Goal: Transaction & Acquisition: Purchase product/service

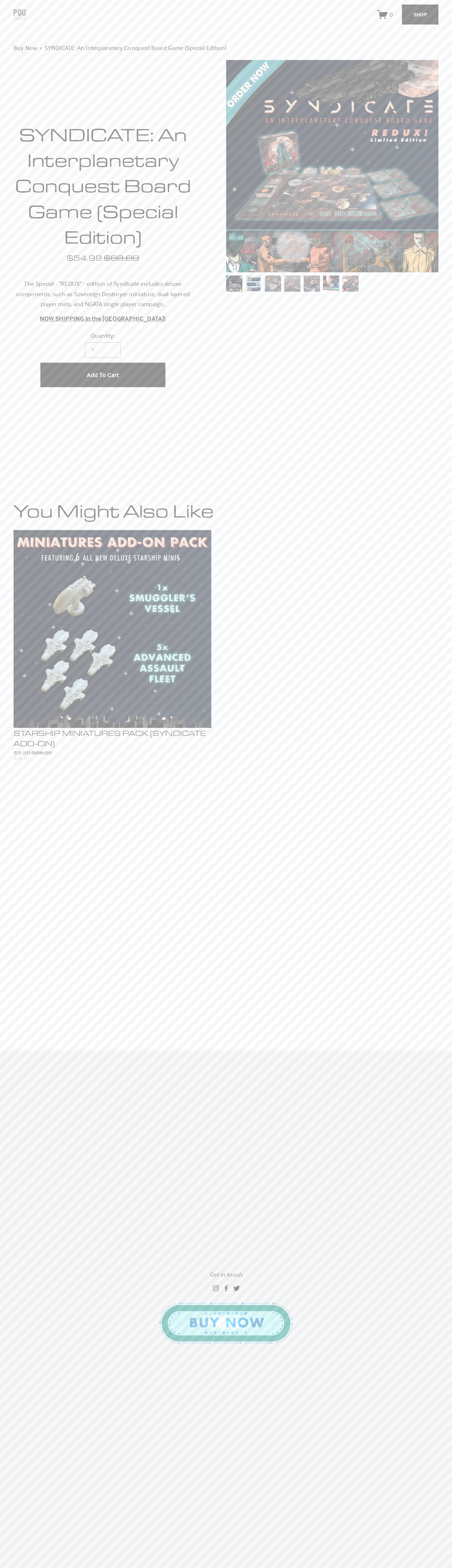
click at [103, 375] on span "Add to Cart" at bounding box center [102, 374] width 32 height 8
click at [385, 15] on icon "One item in cart" at bounding box center [383, 15] width 8 height 4
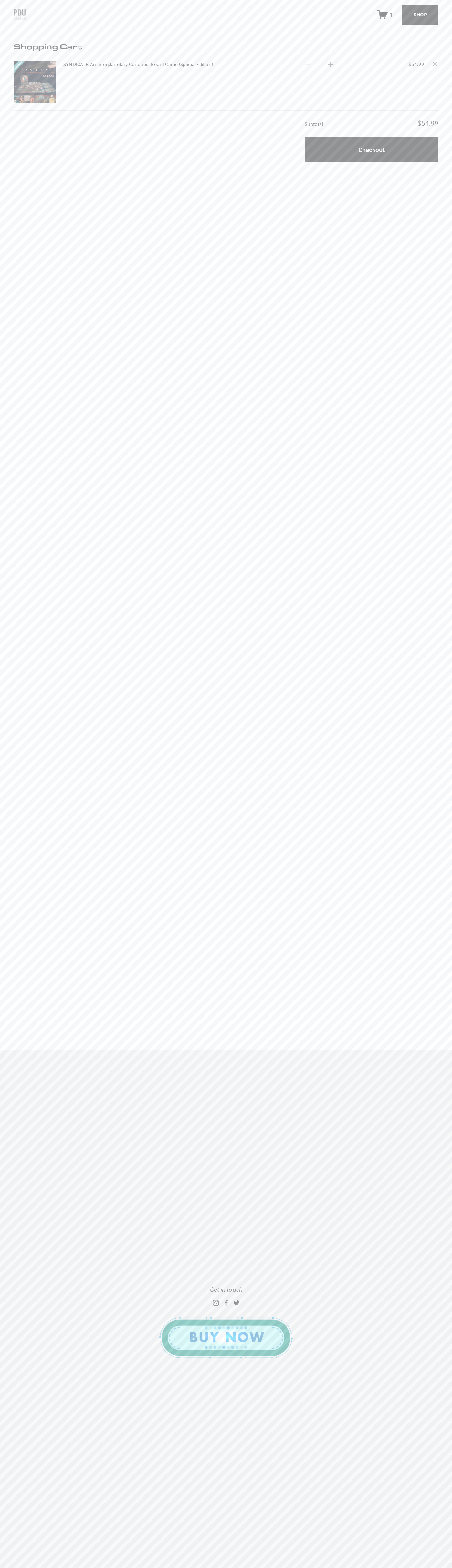
click at [372, 150] on button "Checkout" at bounding box center [371, 149] width 133 height 24
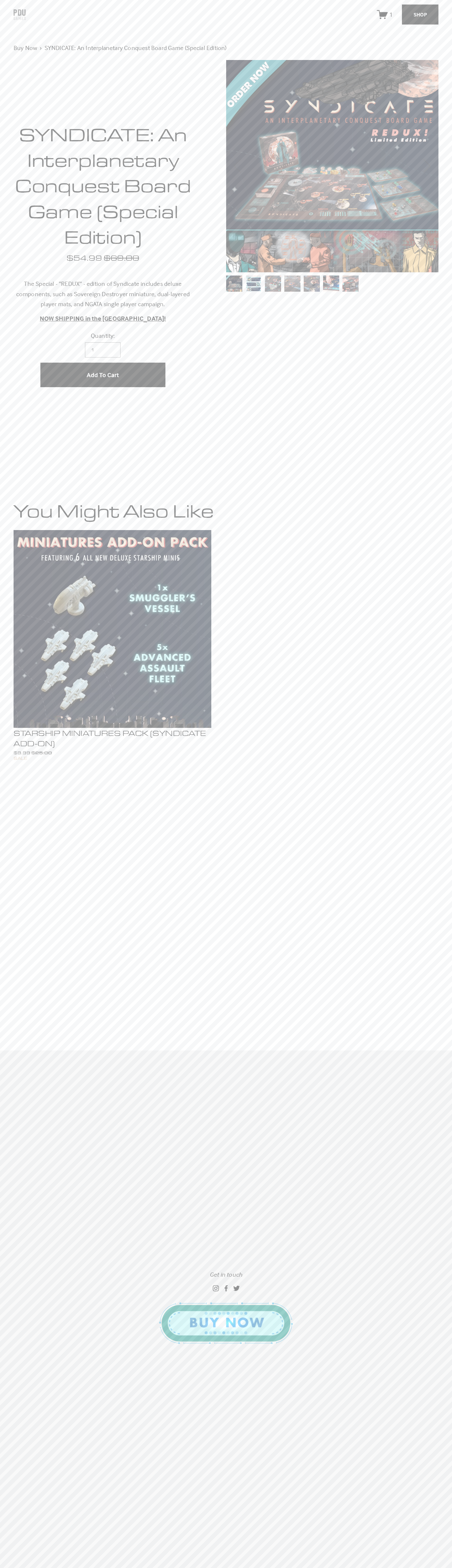
click at [385, 15] on icon "One item in cart" at bounding box center [383, 15] width 8 height 4
